Goal: Information Seeking & Learning: Check status

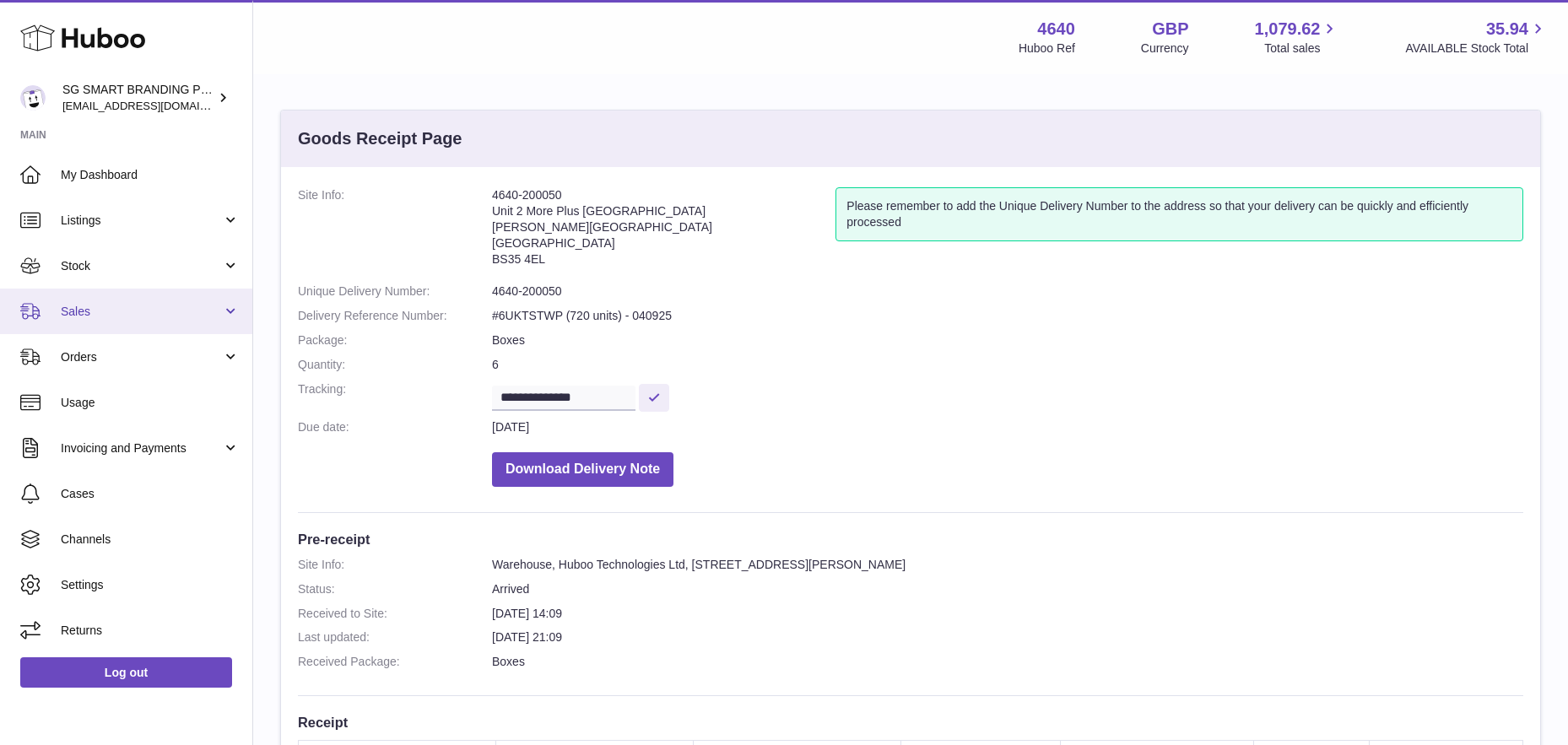
click at [121, 312] on span "Sales" at bounding box center [141, 312] width 161 height 16
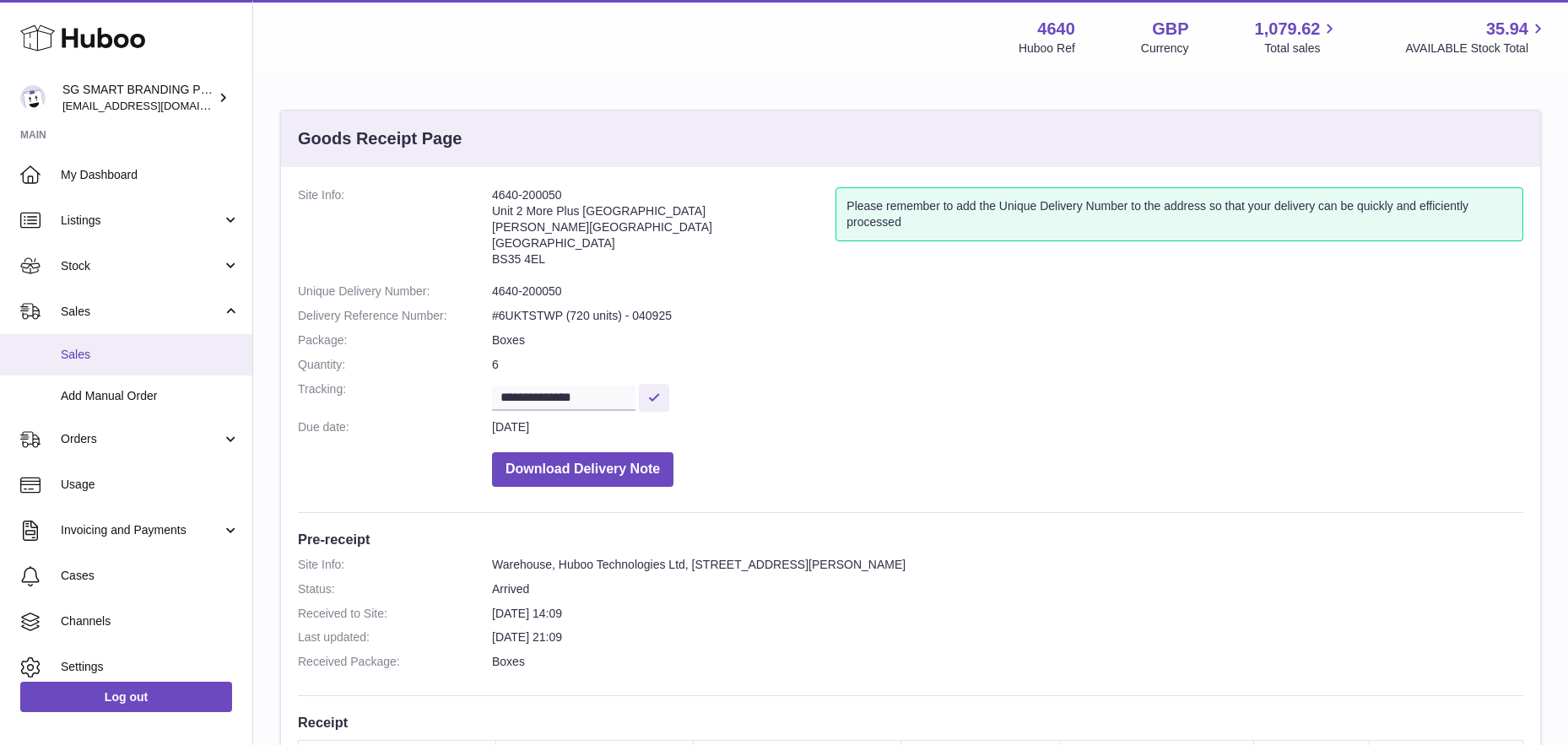
click at [108, 353] on span "Sales" at bounding box center [150, 354] width 179 height 16
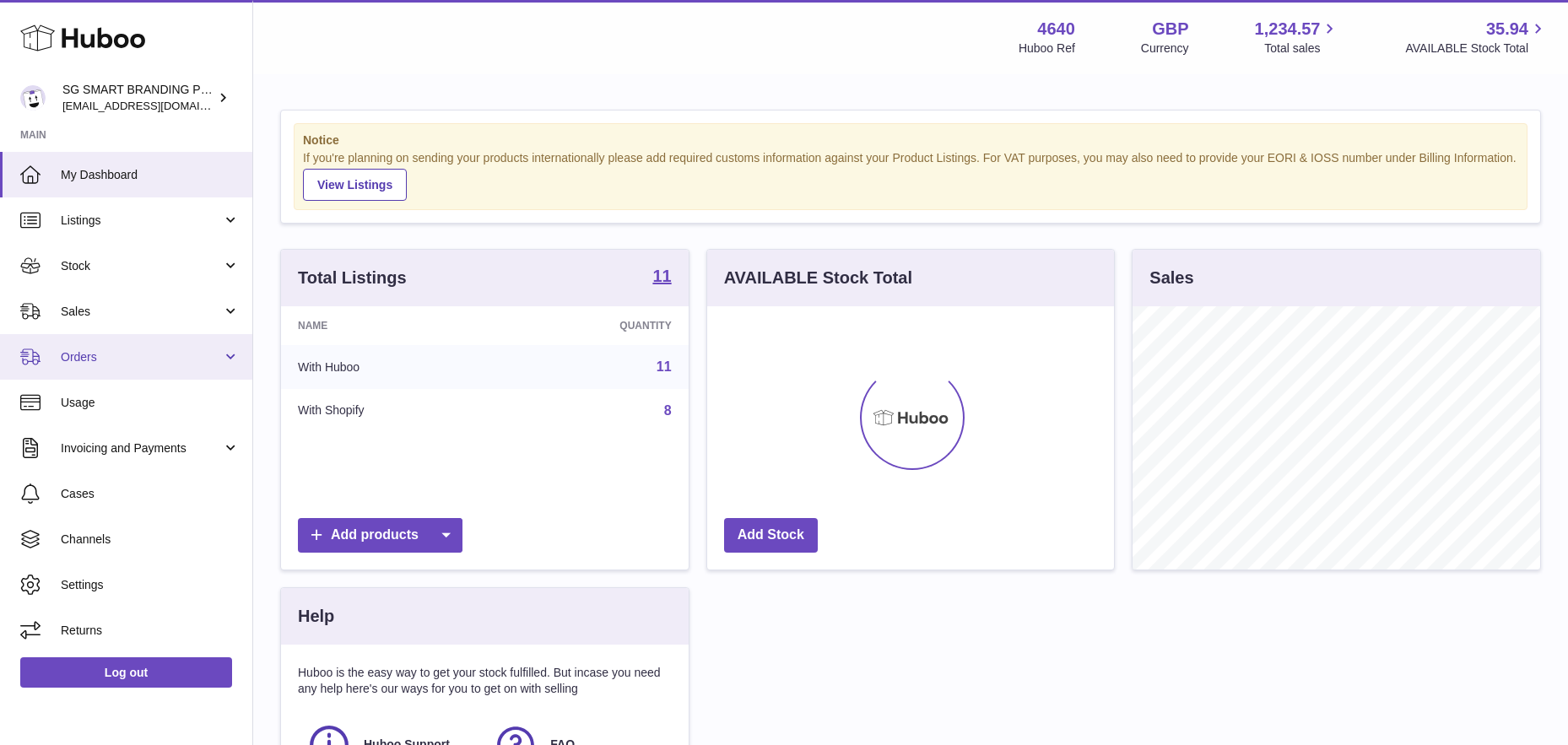
scroll to position [263, 406]
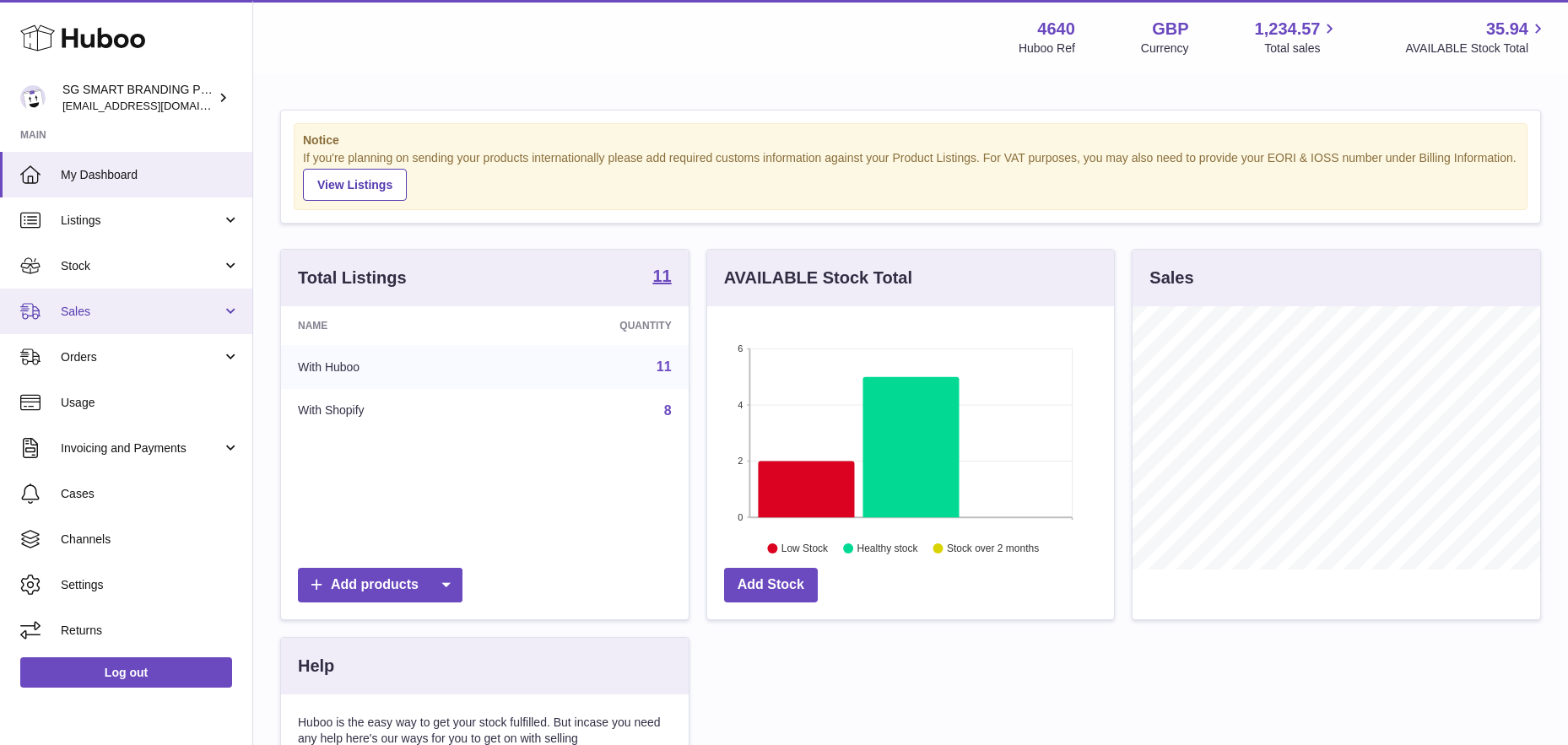
click at [142, 304] on span "Sales" at bounding box center [141, 312] width 161 height 16
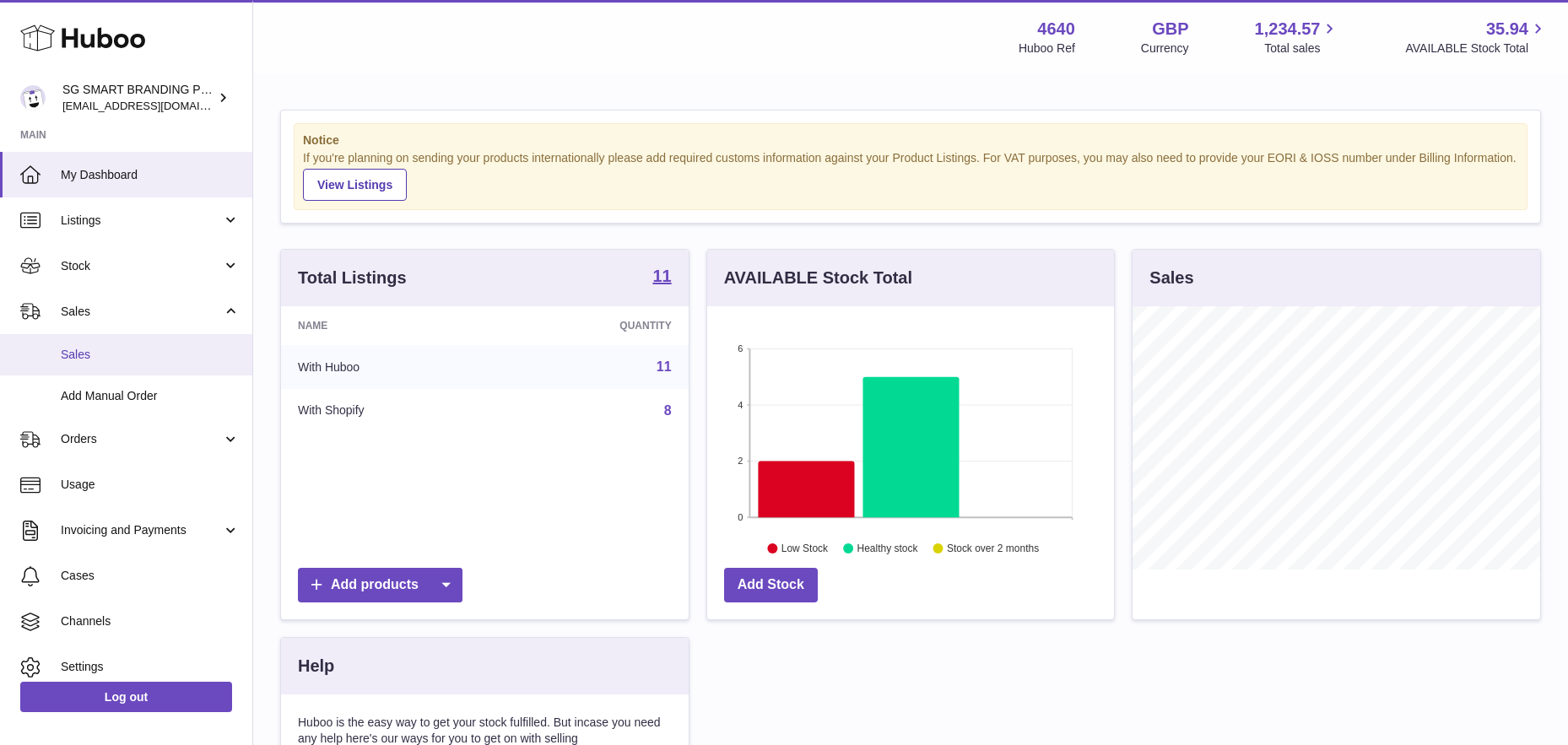
click at [107, 371] on link "Sales" at bounding box center [126, 354] width 252 height 42
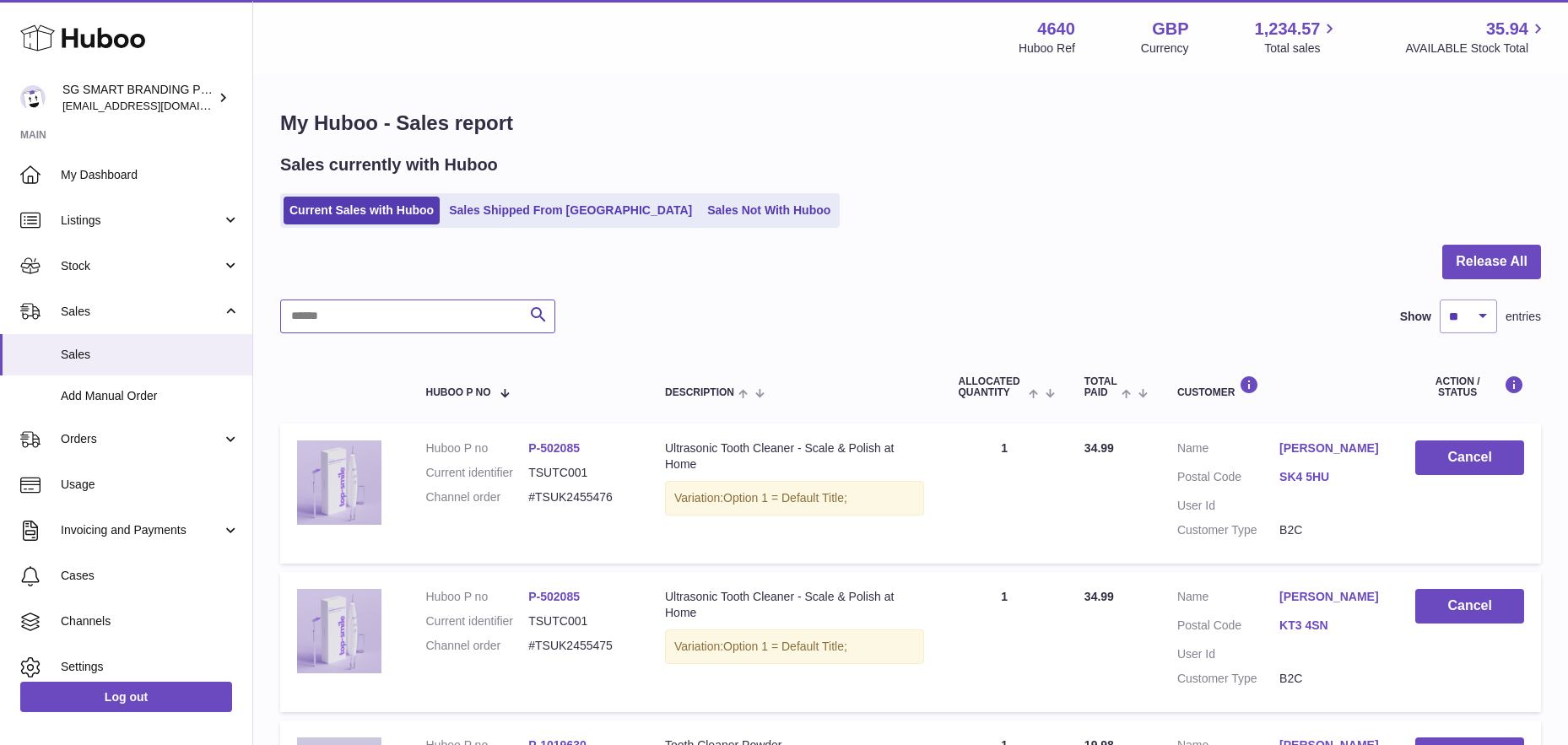
click at [370, 322] on input "text" at bounding box center [417, 317] width 275 height 34
paste input "**********"
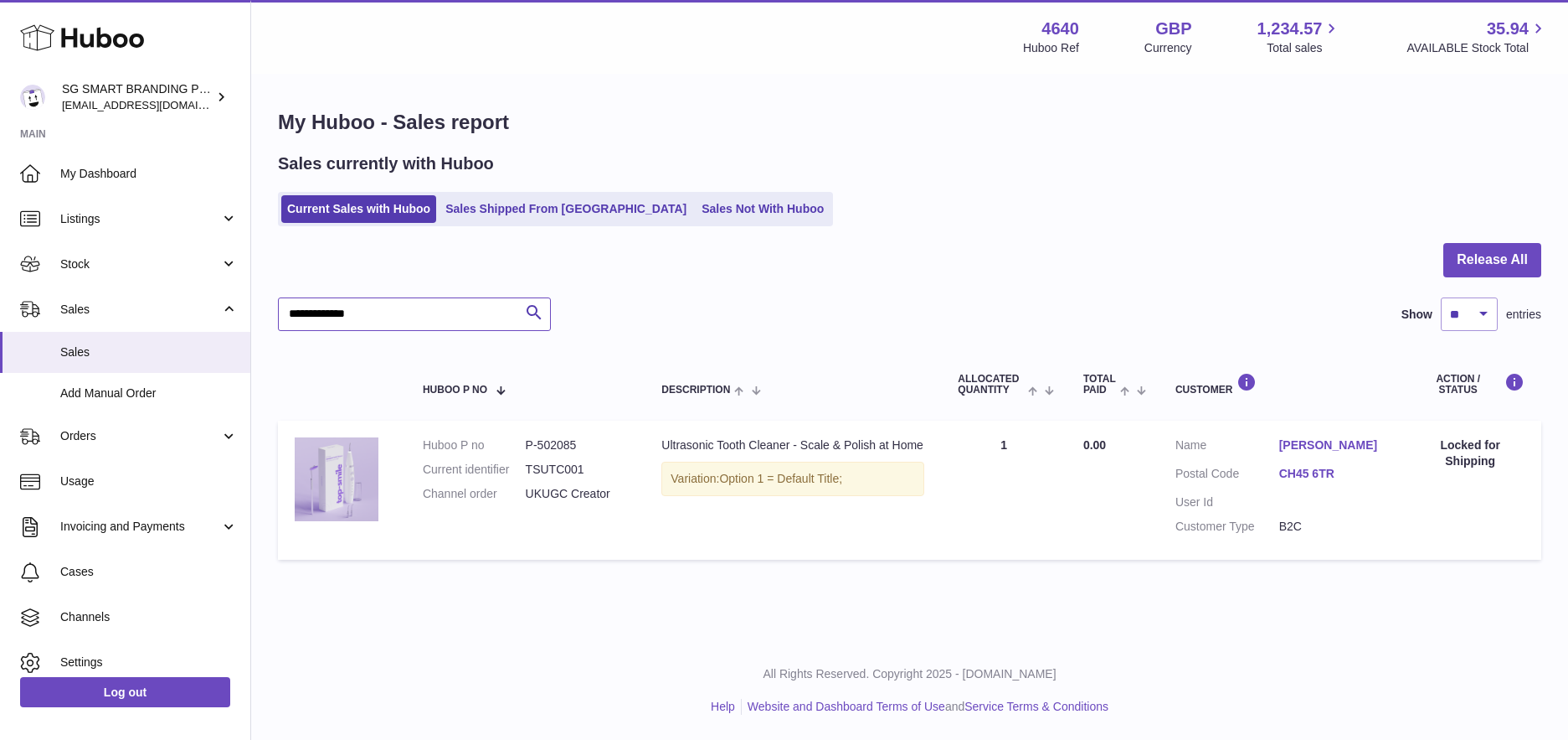
type input "**********"
click at [124, 264] on span "Stock" at bounding box center [139, 264] width 160 height 16
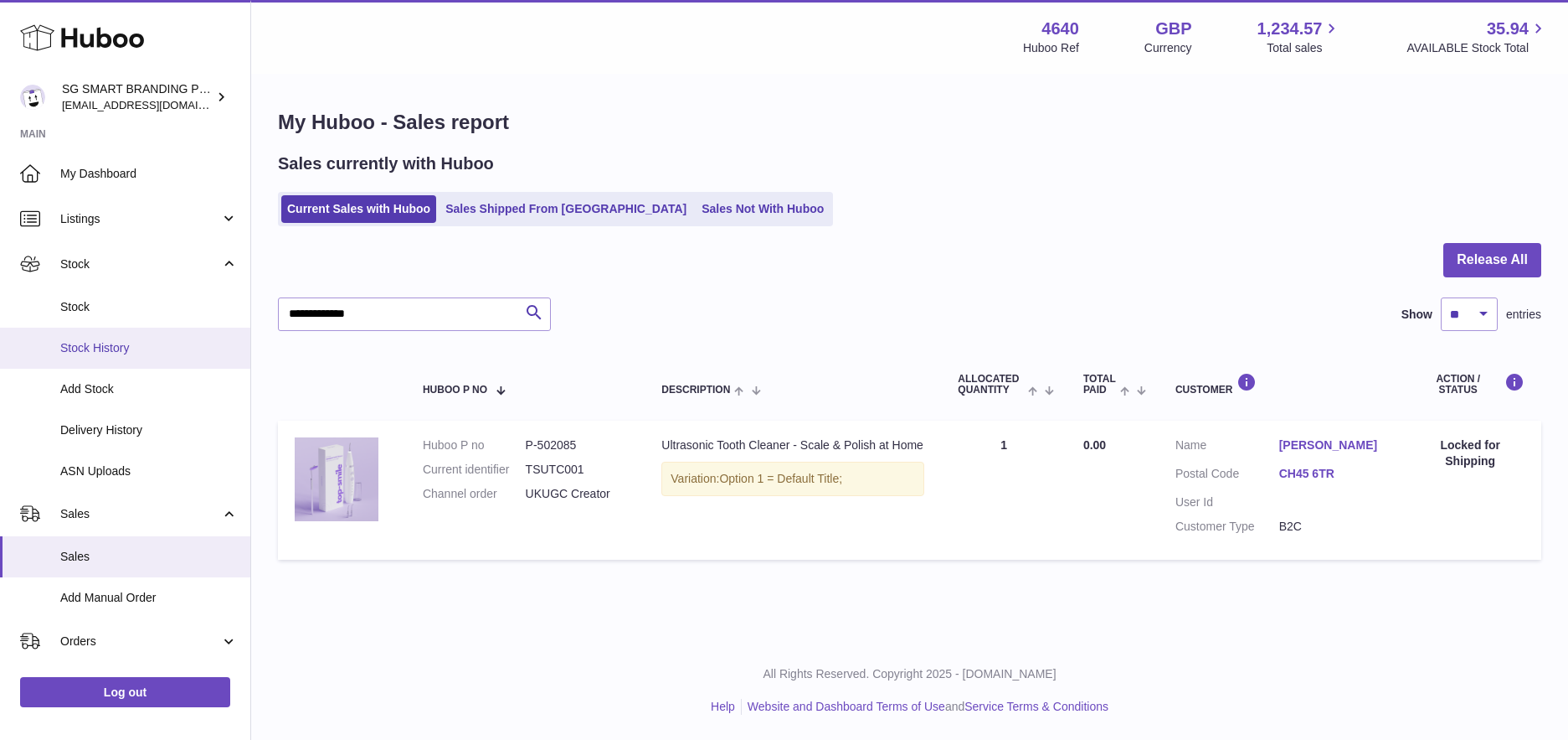
click at [106, 354] on span "Stock History" at bounding box center [149, 348] width 178 height 16
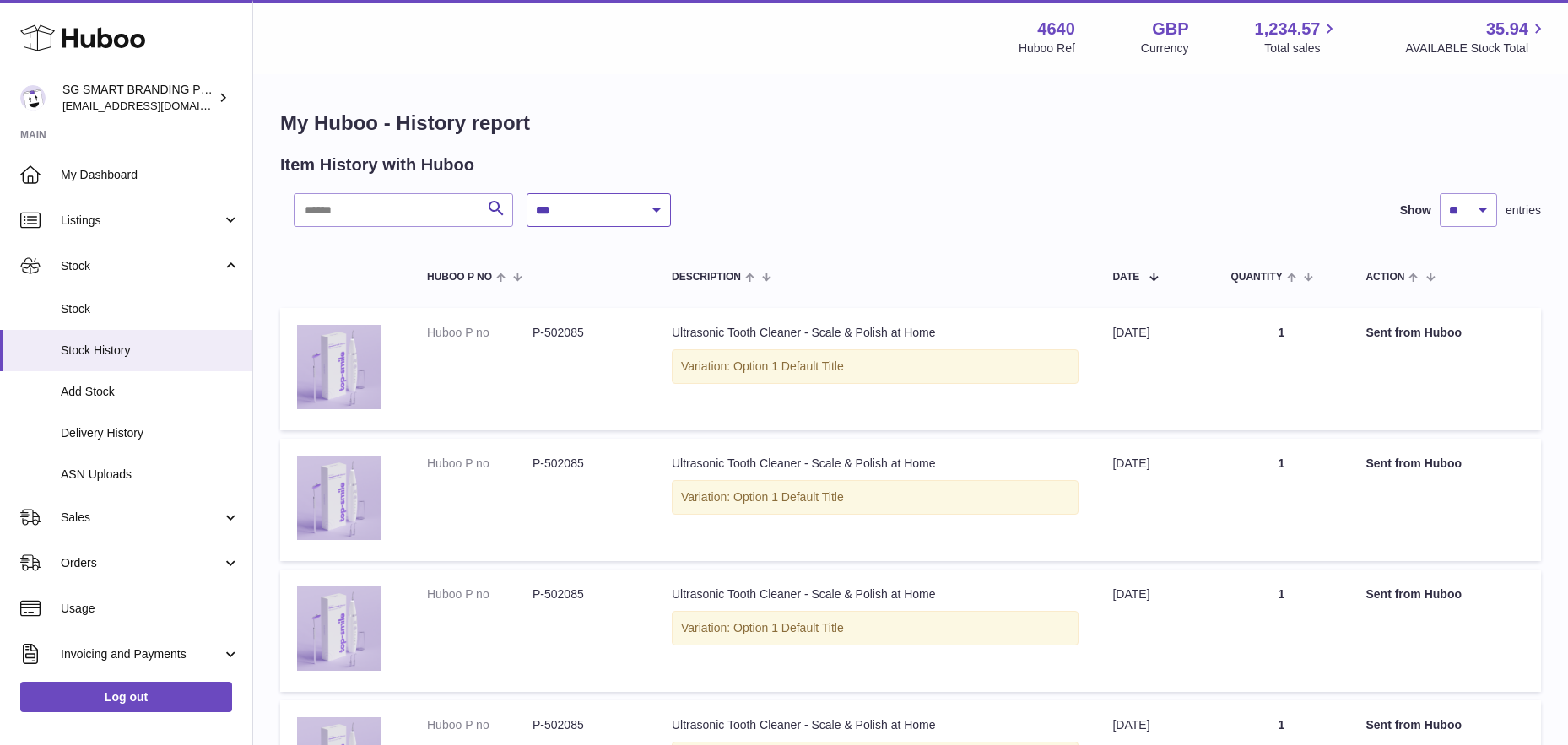
click at [629, 203] on select "**********" at bounding box center [598, 210] width 144 height 34
select select "*"
click at [526, 193] on select "**********" at bounding box center [598, 210] width 144 height 34
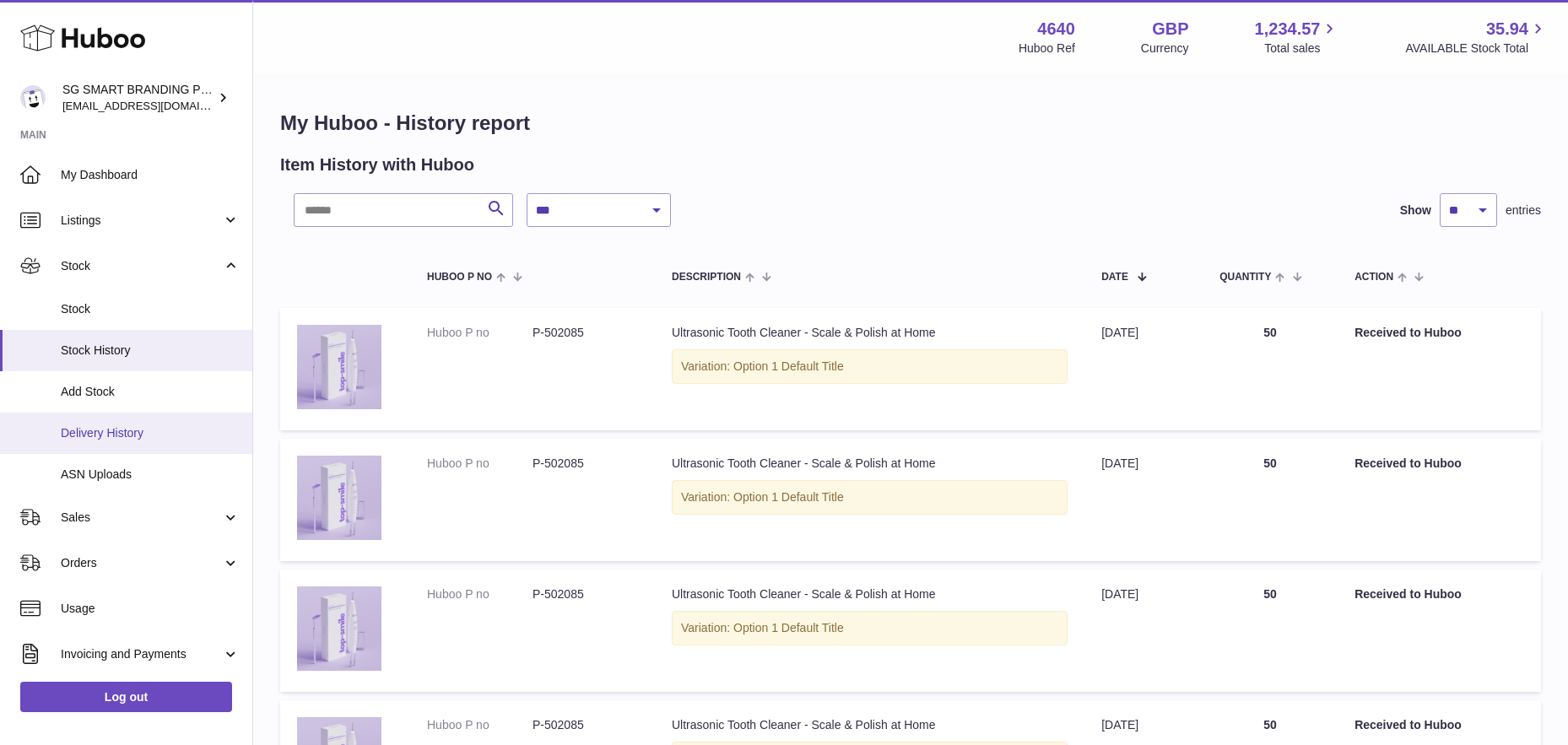
click at [118, 426] on span "Delivery History" at bounding box center [150, 433] width 179 height 16
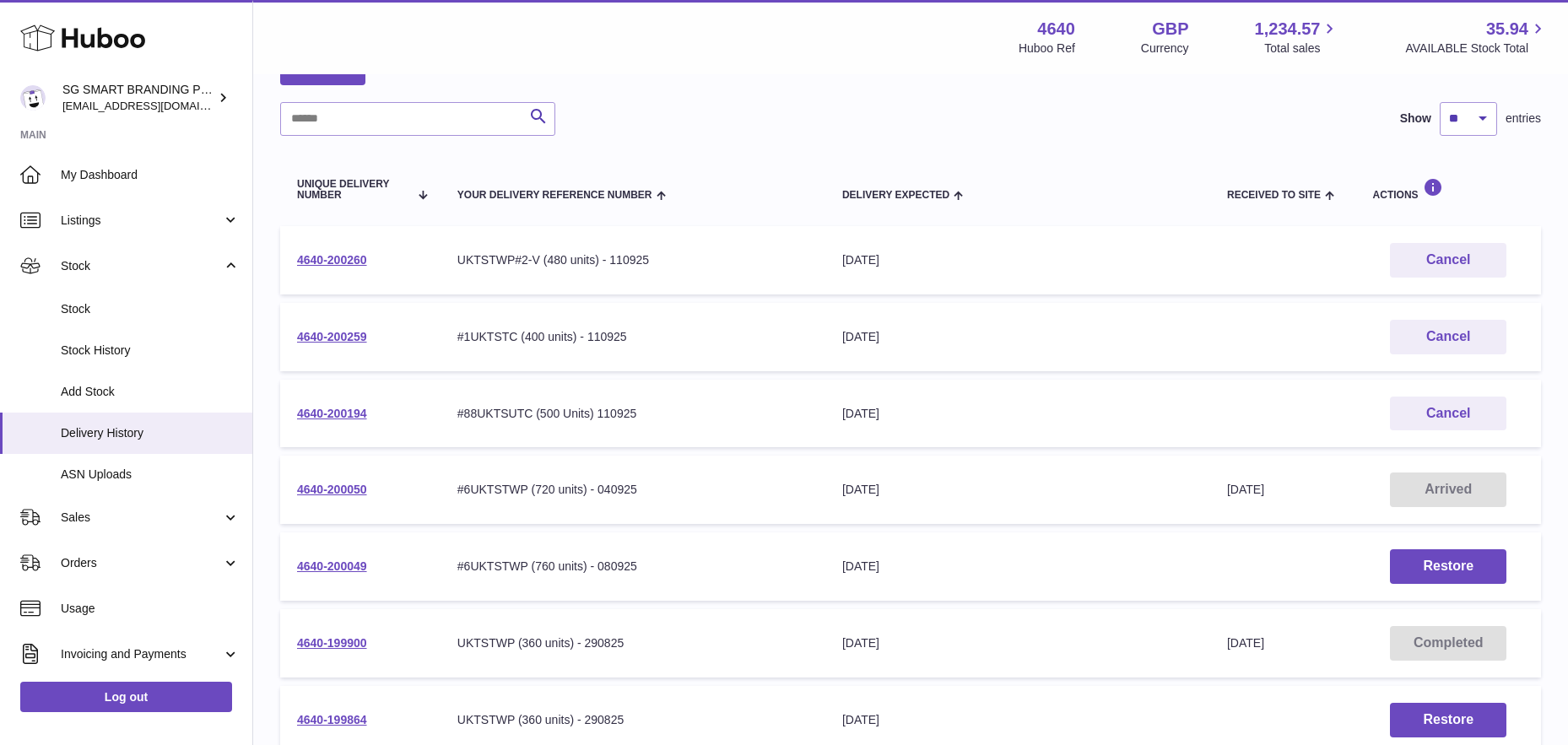
scroll to position [122, 0]
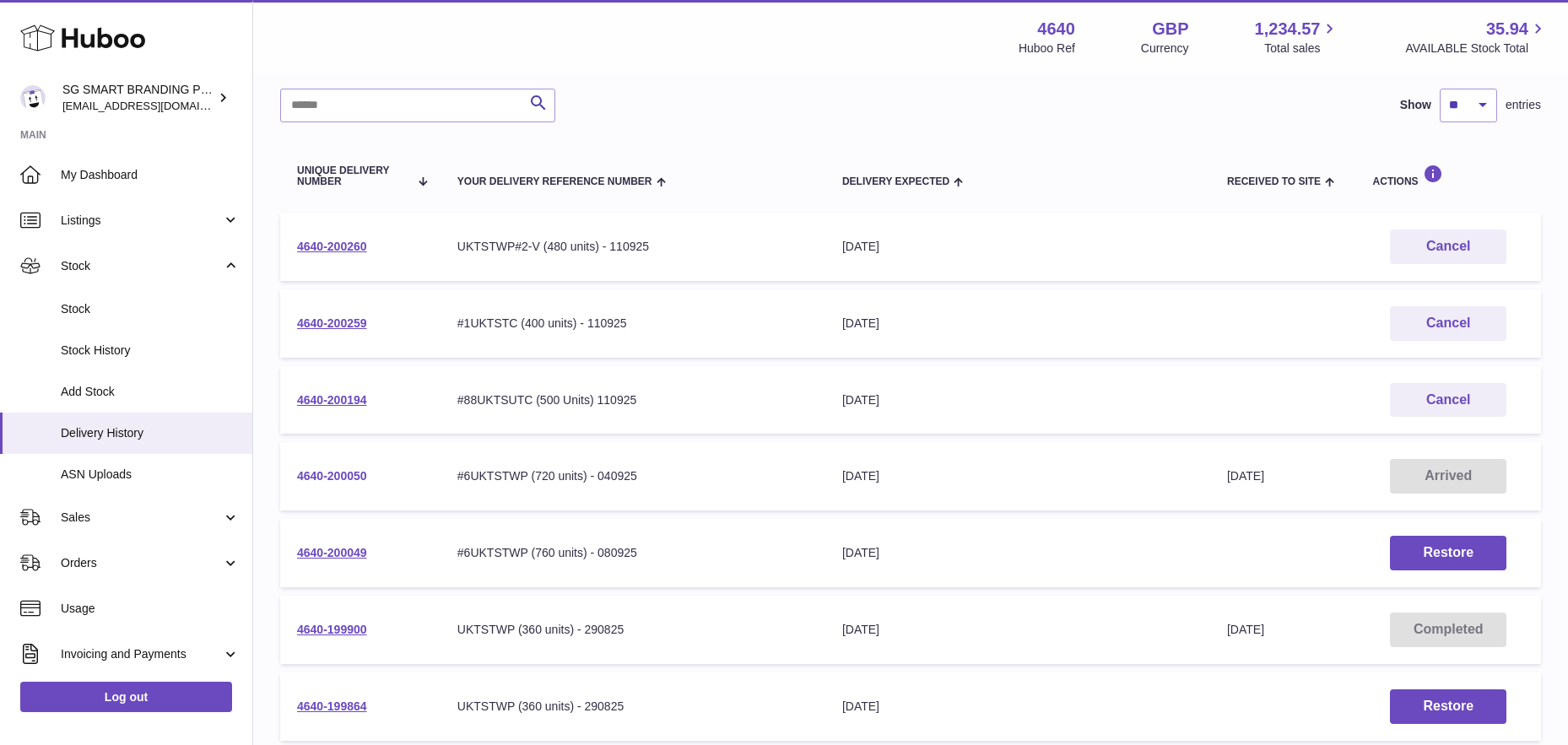
click at [325, 470] on link "4640-200050" at bounding box center [332, 476] width 70 height 14
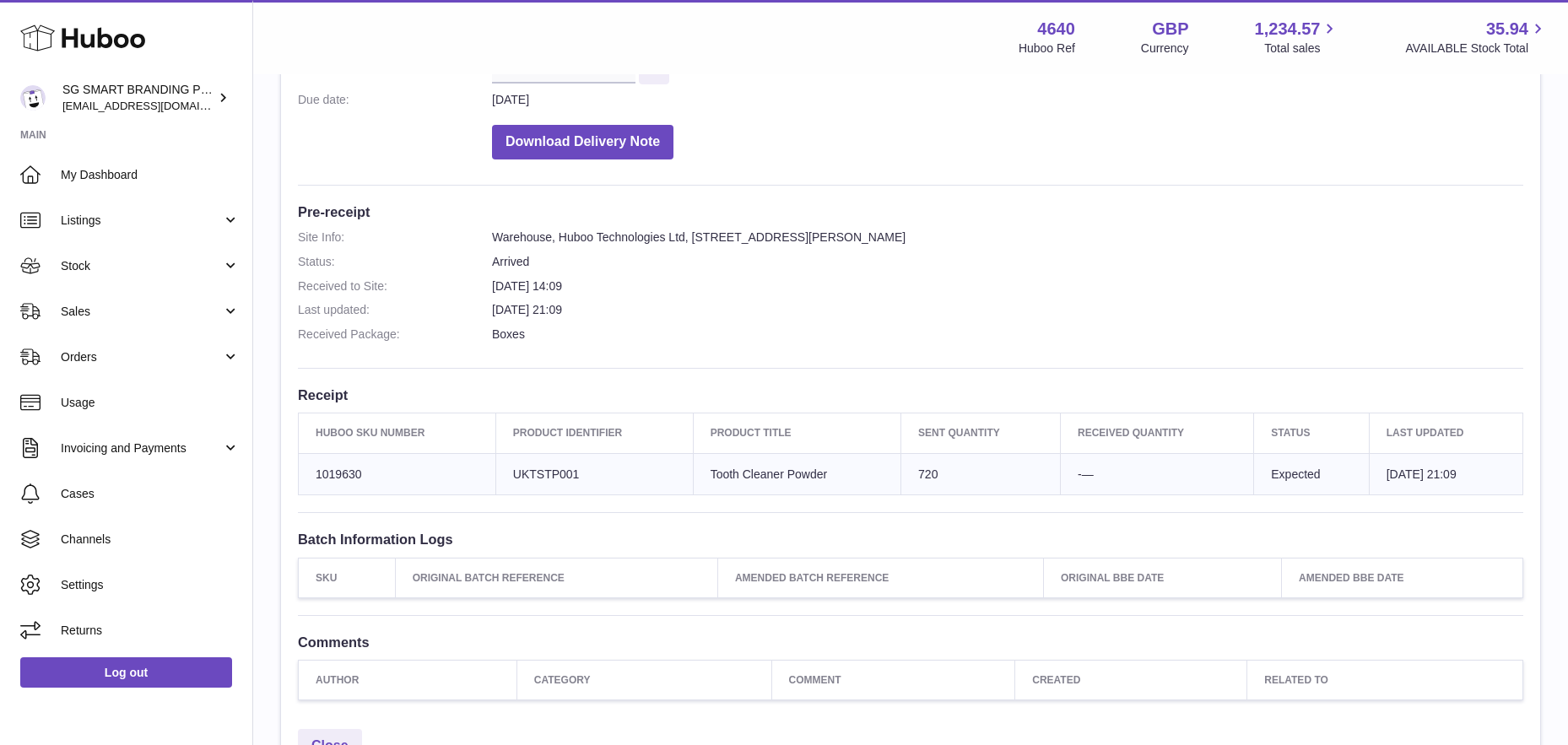
scroll to position [364, 0]
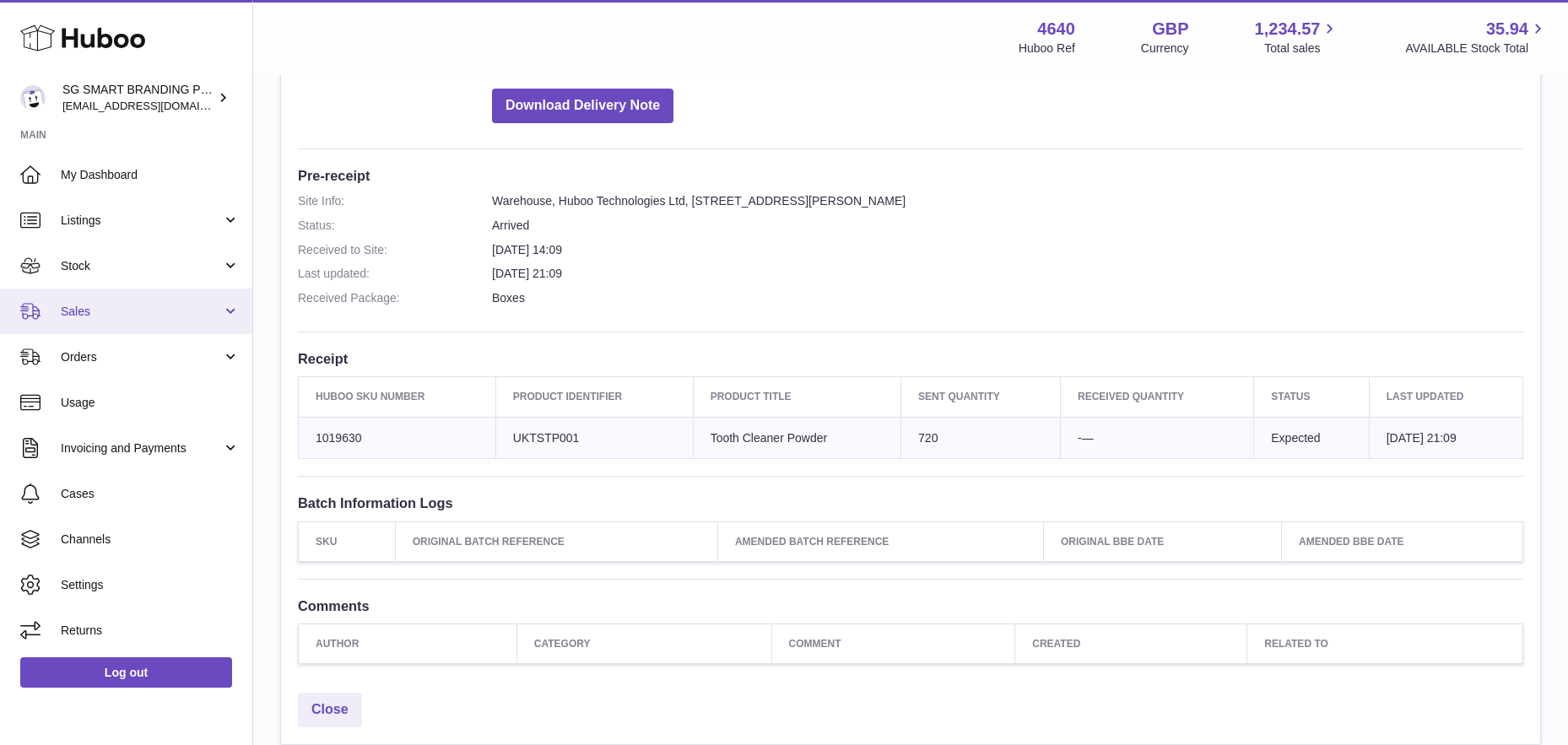
click at [113, 319] on link "Sales" at bounding box center [126, 311] width 252 height 45
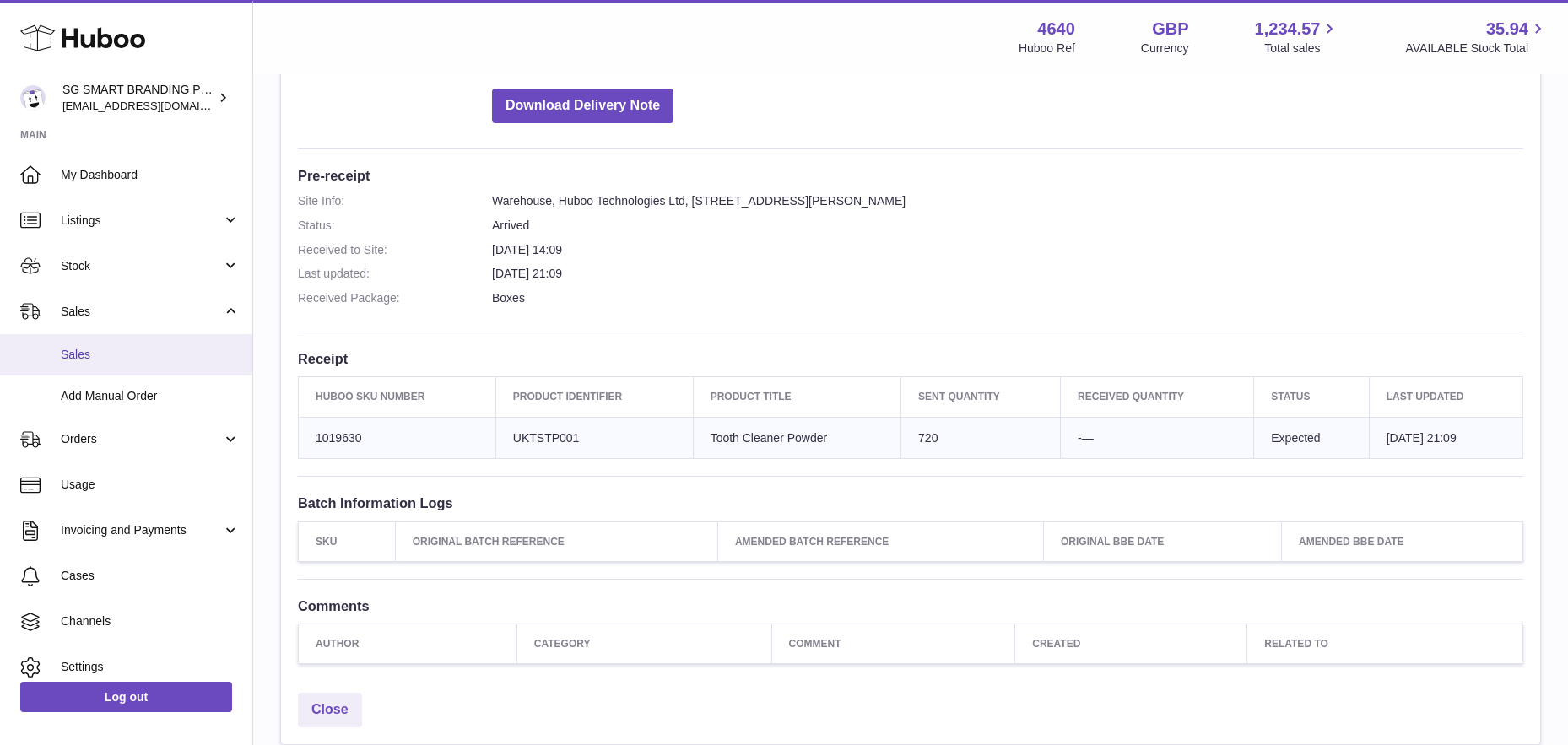
click at [101, 373] on link "Sales" at bounding box center [126, 354] width 252 height 42
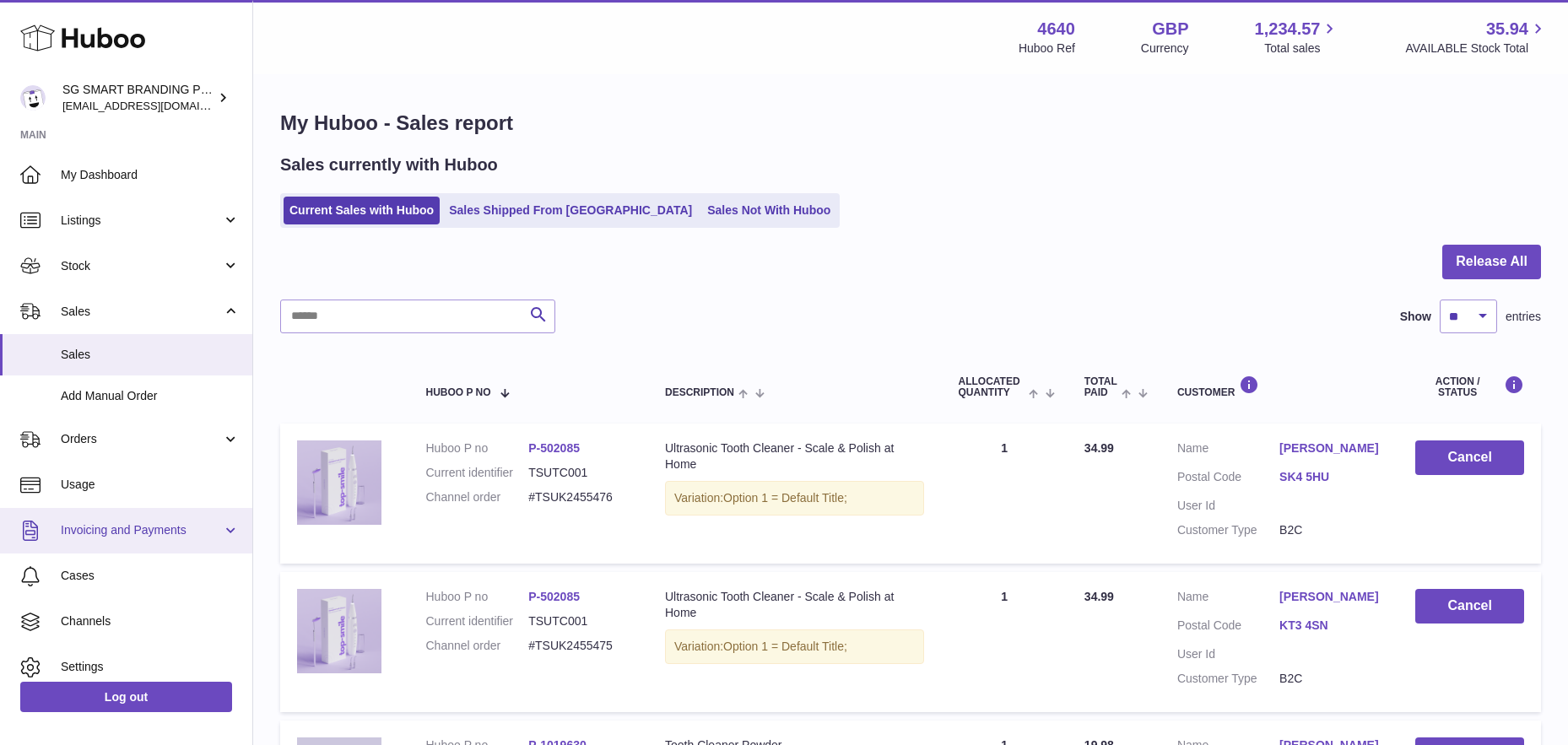
click at [221, 536] on link "Invoicing and Payments" at bounding box center [126, 530] width 252 height 45
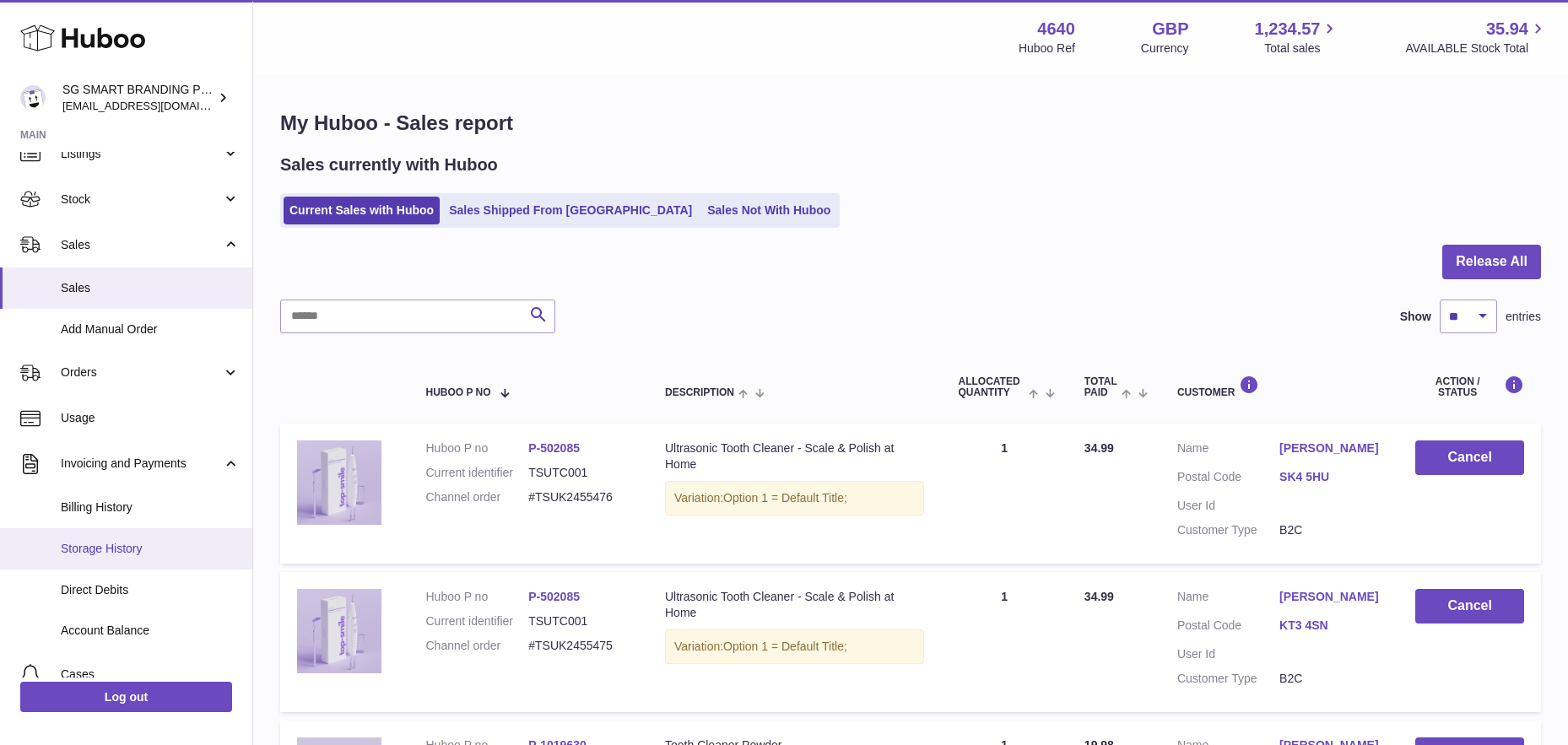
scroll to position [103, 0]
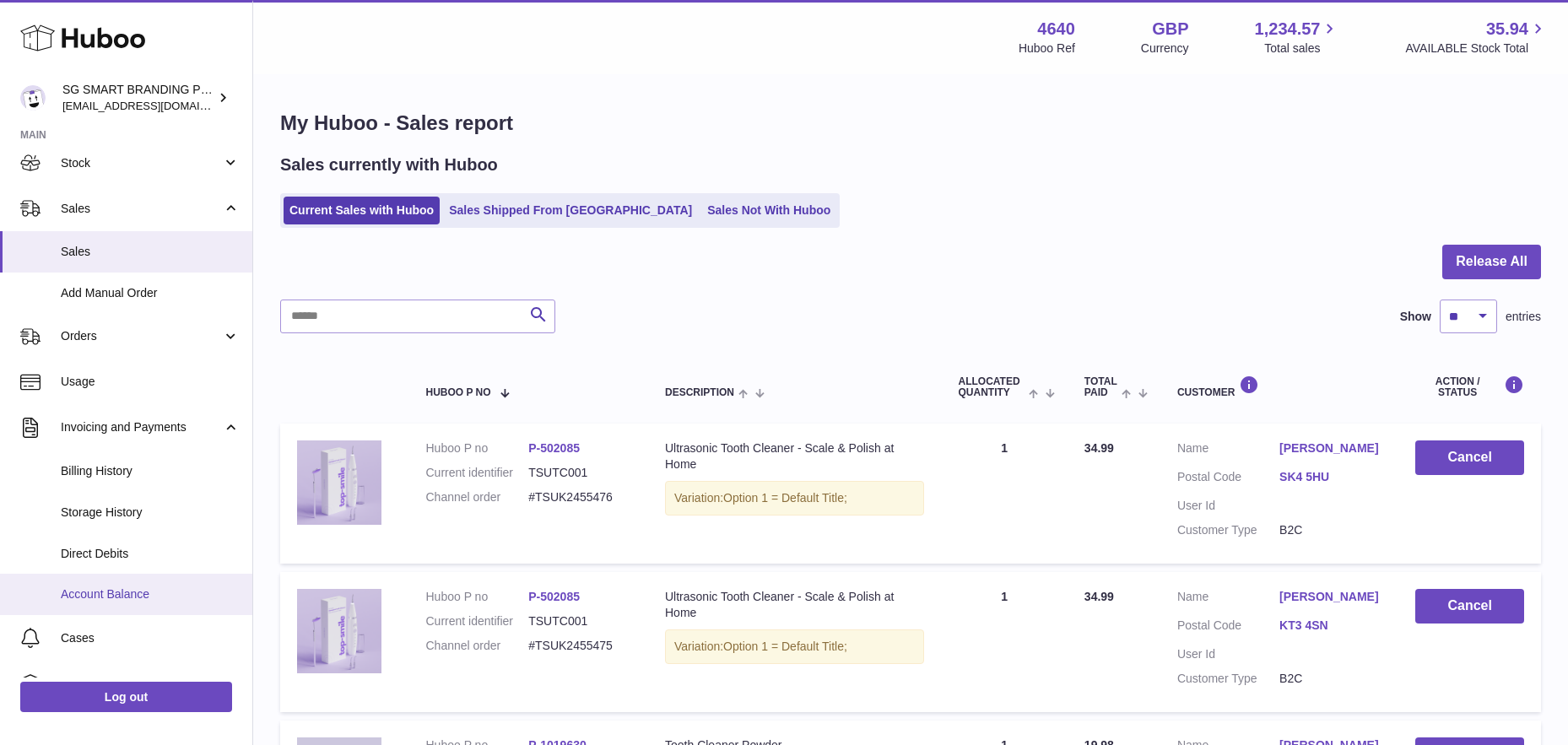
click at [125, 599] on span "Account Balance" at bounding box center [150, 594] width 179 height 16
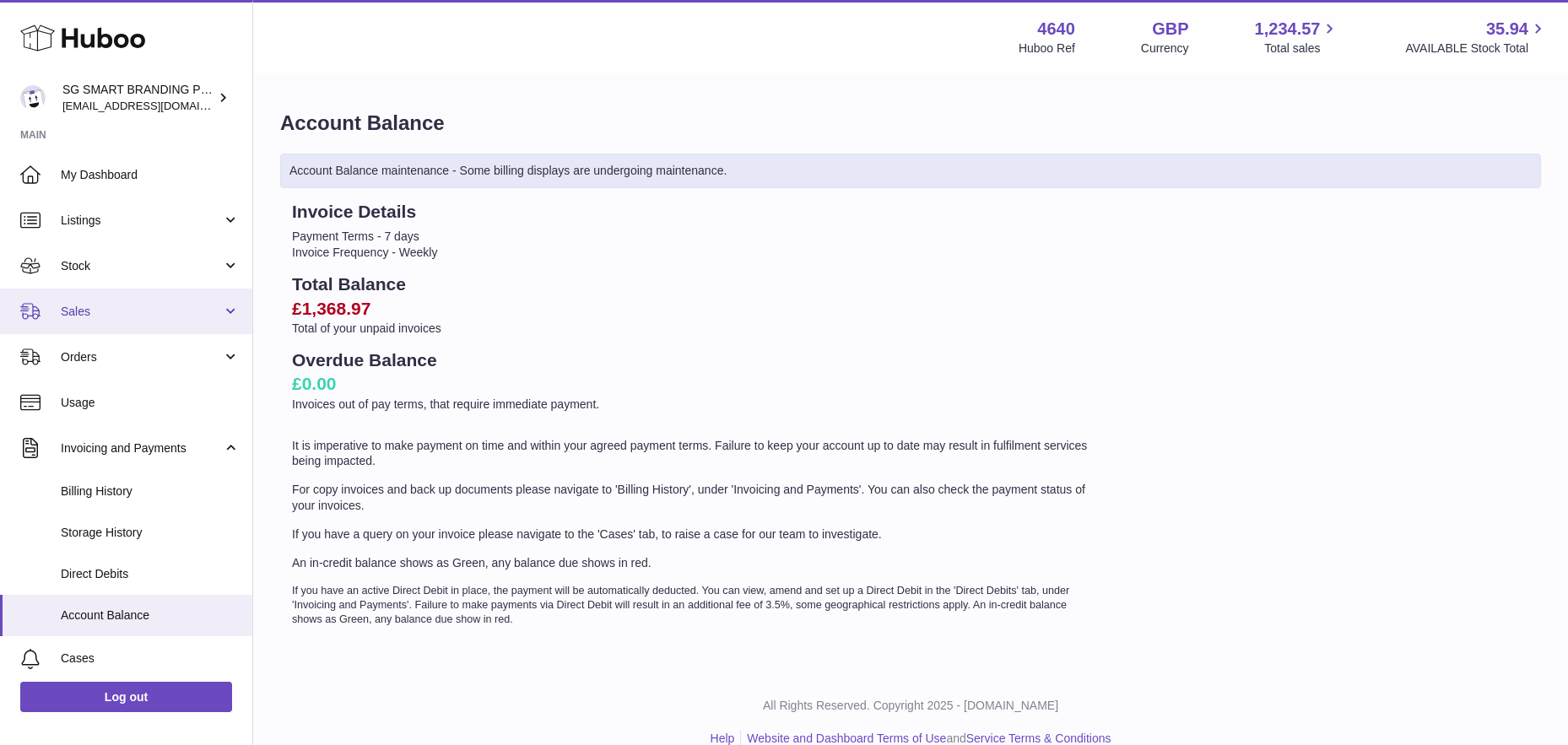
click at [110, 312] on span "Sales" at bounding box center [141, 312] width 161 height 16
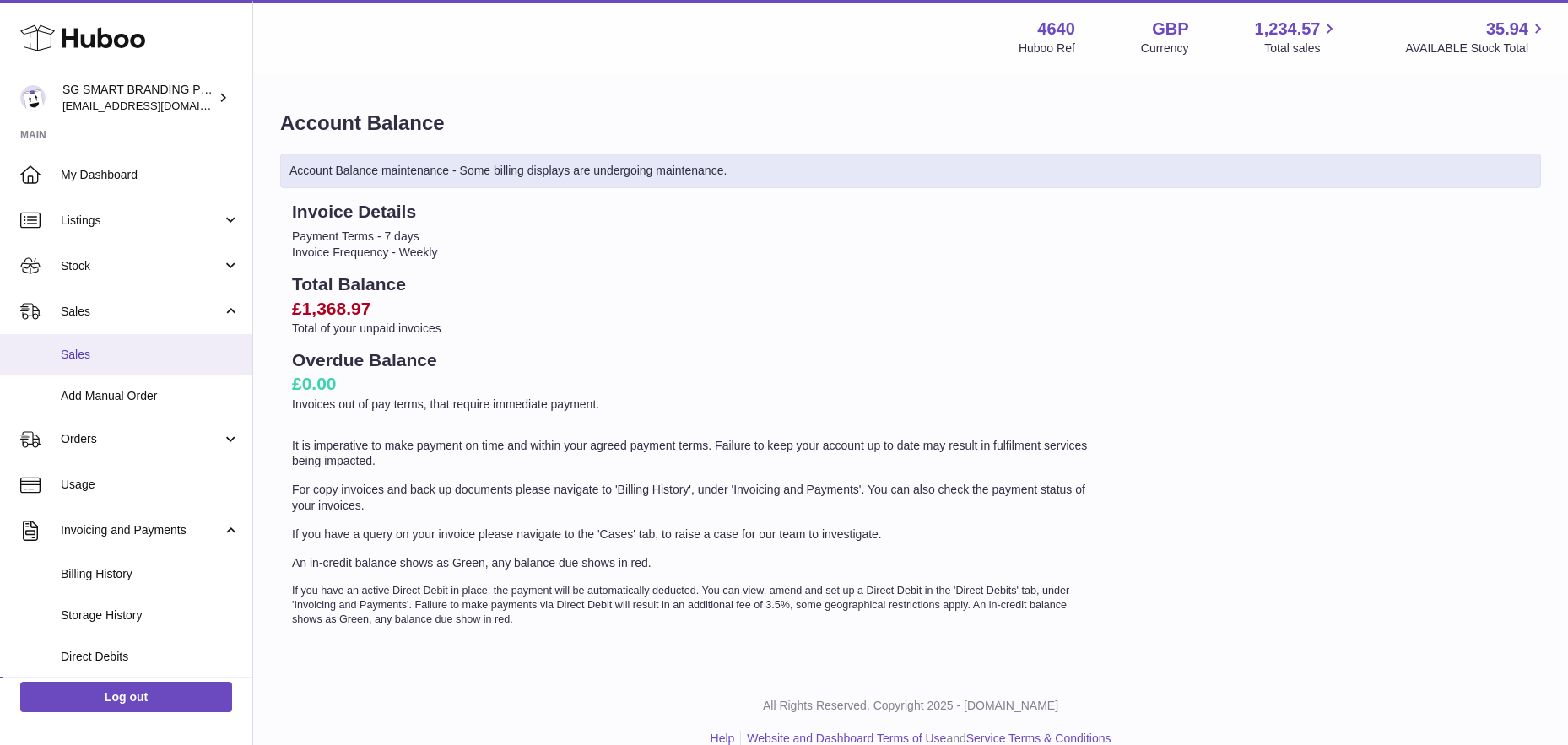
click at [92, 348] on span "Sales" at bounding box center [150, 354] width 179 height 16
